Goal: Task Accomplishment & Management: Manage account settings

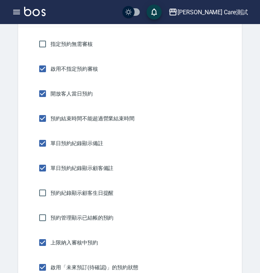
scroll to position [0, 172]
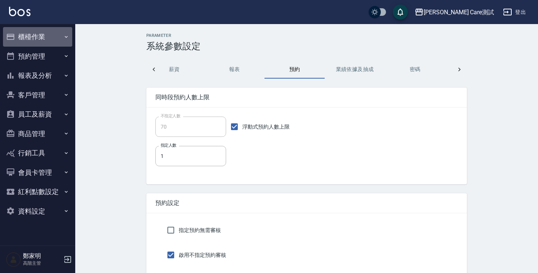
click at [48, 40] on button "櫃檯作業" at bounding box center [37, 37] width 69 height 20
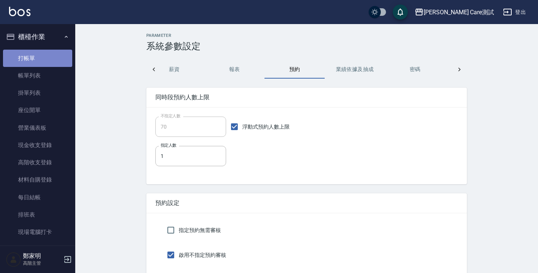
click at [47, 55] on link "打帳單" at bounding box center [37, 58] width 69 height 17
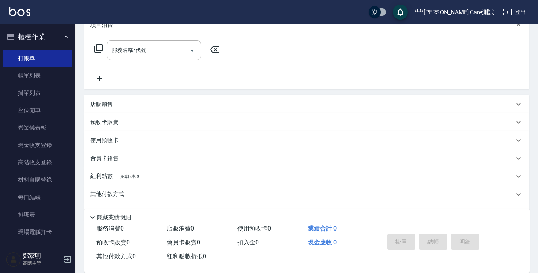
scroll to position [116, 0]
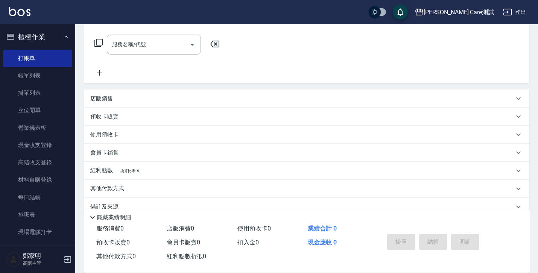
click at [167, 137] on div "使用預收卡" at bounding box center [302, 135] width 424 height 8
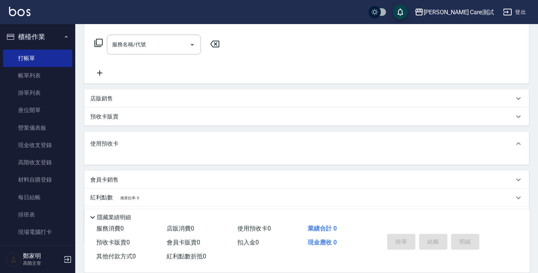
click at [159, 118] on div "預收卡販賣" at bounding box center [302, 117] width 424 height 8
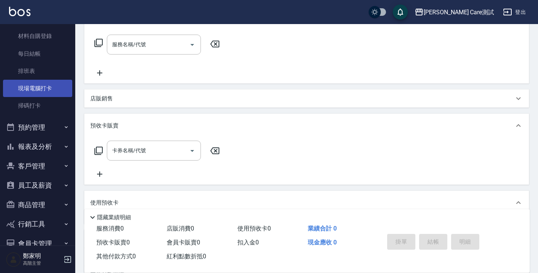
scroll to position [199, 0]
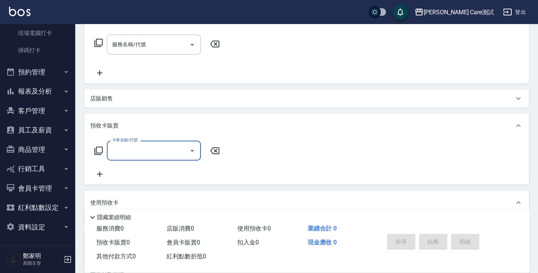
click at [34, 233] on button "資料設定" at bounding box center [37, 227] width 69 height 20
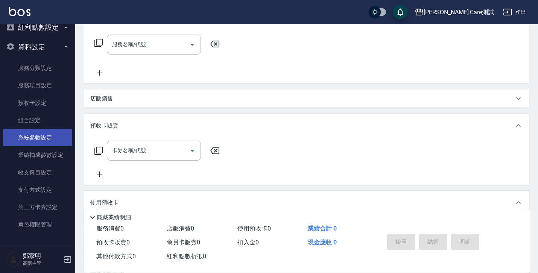
click at [44, 141] on link "系統參數設定" at bounding box center [37, 137] width 69 height 17
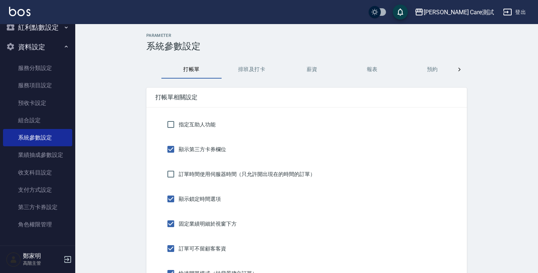
click at [259, 74] on div at bounding box center [459, 70] width 15 height 18
click at [244, 70] on button "業績依據及抽成" at bounding box center [252, 70] width 60 height 18
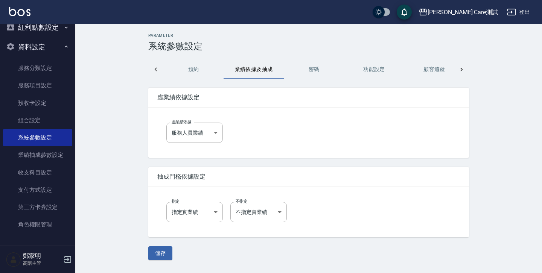
click at [202, 68] on button "預約" at bounding box center [193, 70] width 60 height 18
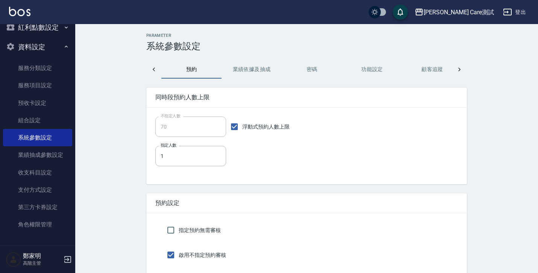
click at [153, 69] on icon at bounding box center [154, 70] width 2 height 4
click at [259, 69] on button "報表" at bounding box center [372, 70] width 60 height 18
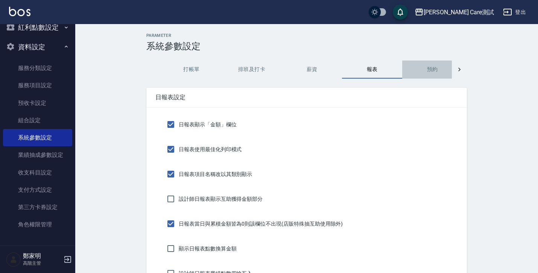
click at [259, 67] on button "預約" at bounding box center [432, 70] width 60 height 18
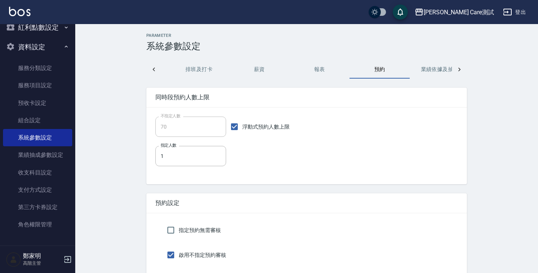
scroll to position [0, 54]
click at [35, 107] on link "預收卡設定" at bounding box center [37, 102] width 69 height 17
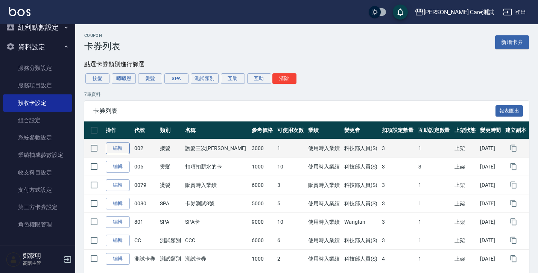
click at [116, 150] on link "編輯" at bounding box center [118, 149] width 24 height 12
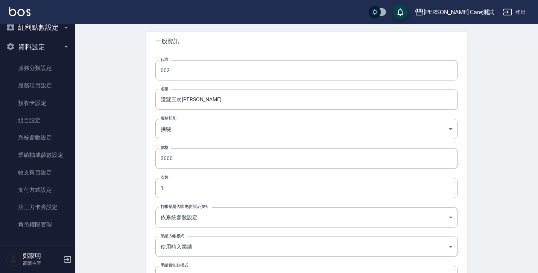
scroll to position [29, 0]
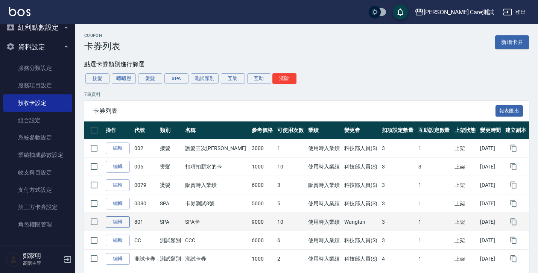
click at [117, 227] on link "編輯" at bounding box center [118, 222] width 24 height 12
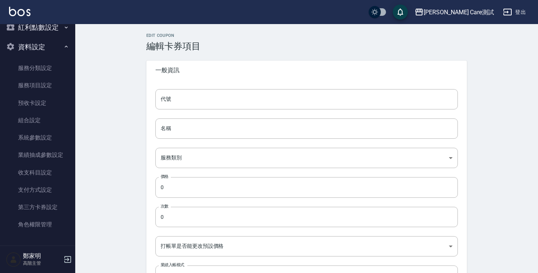
type input "801"
type input "SPA卡"
type input "0b4d4fef-41d6-4a32-b115-2b922c8b2f40"
type input "9000"
type input "10"
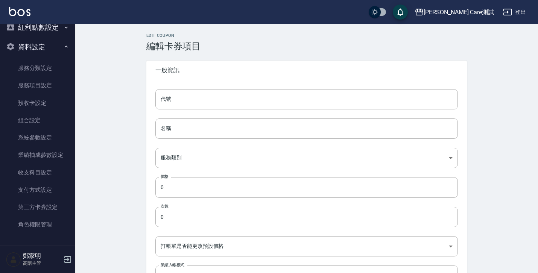
type input "UNSET"
type input "onSalary"
type input "技術協助"
type input "2"
type input "點數"
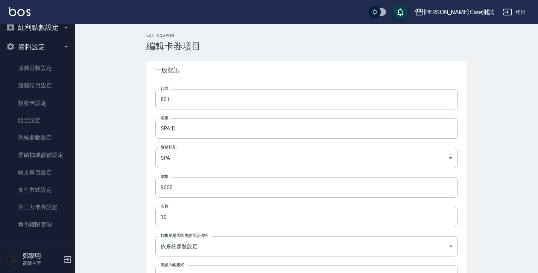
scroll to position [64, 0]
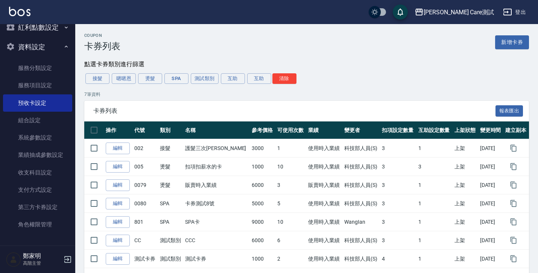
click at [259, 48] on div "Coupon 卡券列表 新增卡券" at bounding box center [306, 42] width 445 height 18
click at [259, 44] on link "新增卡券" at bounding box center [512, 42] width 34 height 14
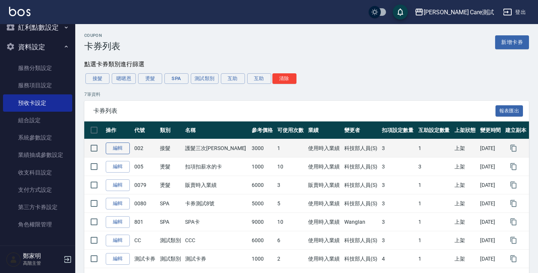
click at [119, 150] on link "編輯" at bounding box center [118, 149] width 24 height 12
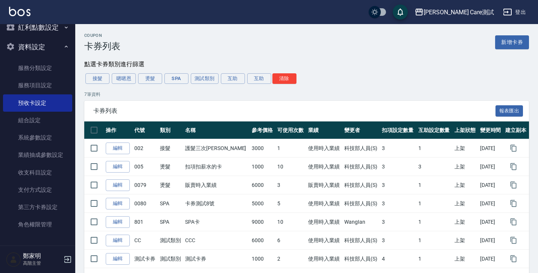
click at [259, 102] on div "卡券列表 報表匯出" at bounding box center [306, 111] width 445 height 21
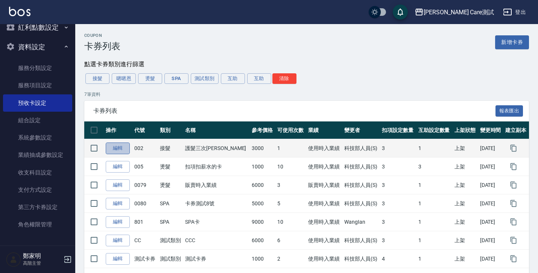
click at [128, 154] on link "編輯" at bounding box center [118, 149] width 24 height 12
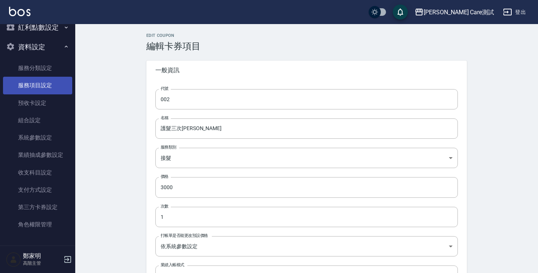
click at [41, 85] on link "服務項目設定" at bounding box center [37, 85] width 69 height 17
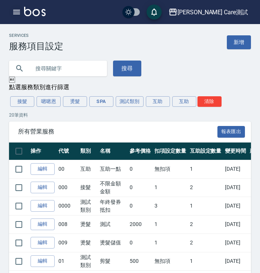
click at [14, 11] on icon "button" at bounding box center [16, 12] width 9 height 9
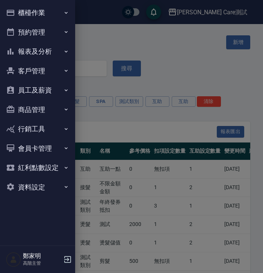
click at [59, 185] on button "資料設定" at bounding box center [37, 188] width 69 height 20
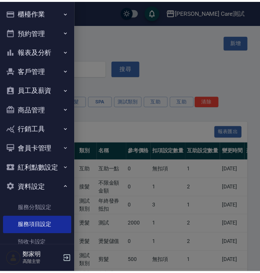
scroll to position [140, 0]
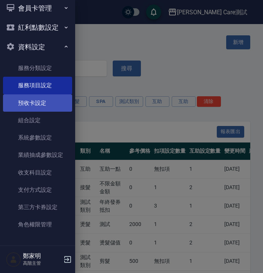
click at [34, 100] on link "預收卡設定" at bounding box center [37, 102] width 69 height 17
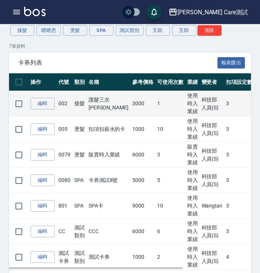
scroll to position [19, 0]
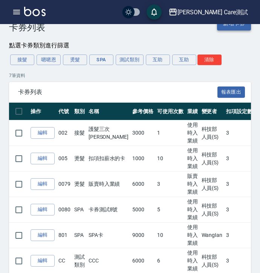
click at [241, 27] on link "新增卡券" at bounding box center [234, 24] width 34 height 14
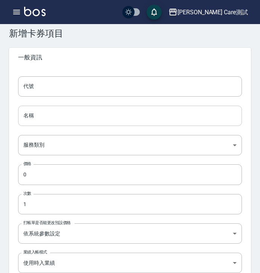
scroll to position [18, 0]
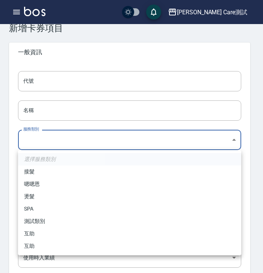
click at [248, 143] on div at bounding box center [131, 136] width 263 height 273
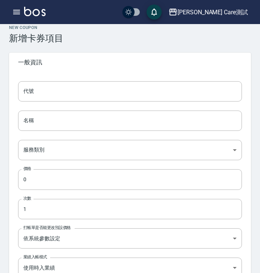
scroll to position [0, 0]
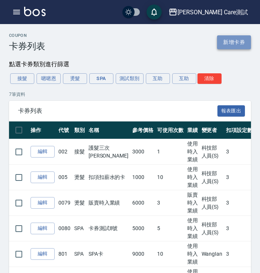
click at [242, 42] on link "新增卡券" at bounding box center [234, 42] width 34 height 14
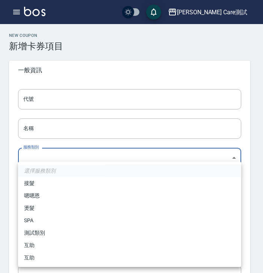
click at [82, 71] on div at bounding box center [131, 136] width 263 height 273
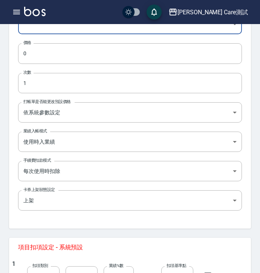
scroll to position [81, 0]
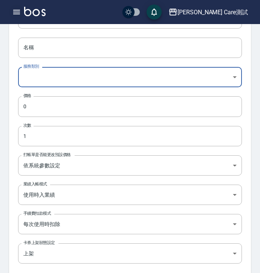
click at [18, 14] on icon "button" at bounding box center [16, 12] width 9 height 9
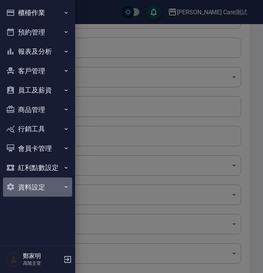
click at [52, 180] on button "資料設定" at bounding box center [37, 188] width 69 height 20
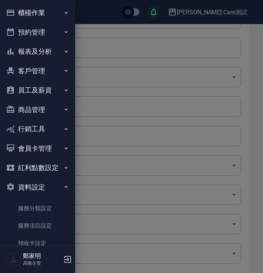
click at [144, 37] on div at bounding box center [131, 136] width 263 height 273
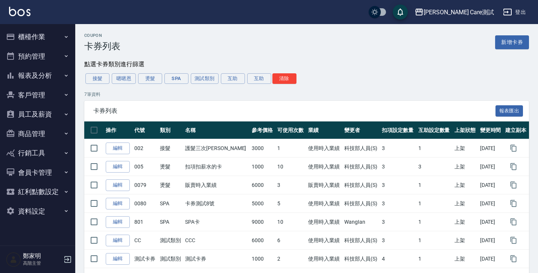
click at [227, 51] on div "Coupon 卡券列表 新增卡券" at bounding box center [306, 42] width 445 height 18
click at [225, 51] on div "Coupon 卡券列表 新增卡券" at bounding box center [306, 42] width 445 height 18
